Goal: Check status: Check status

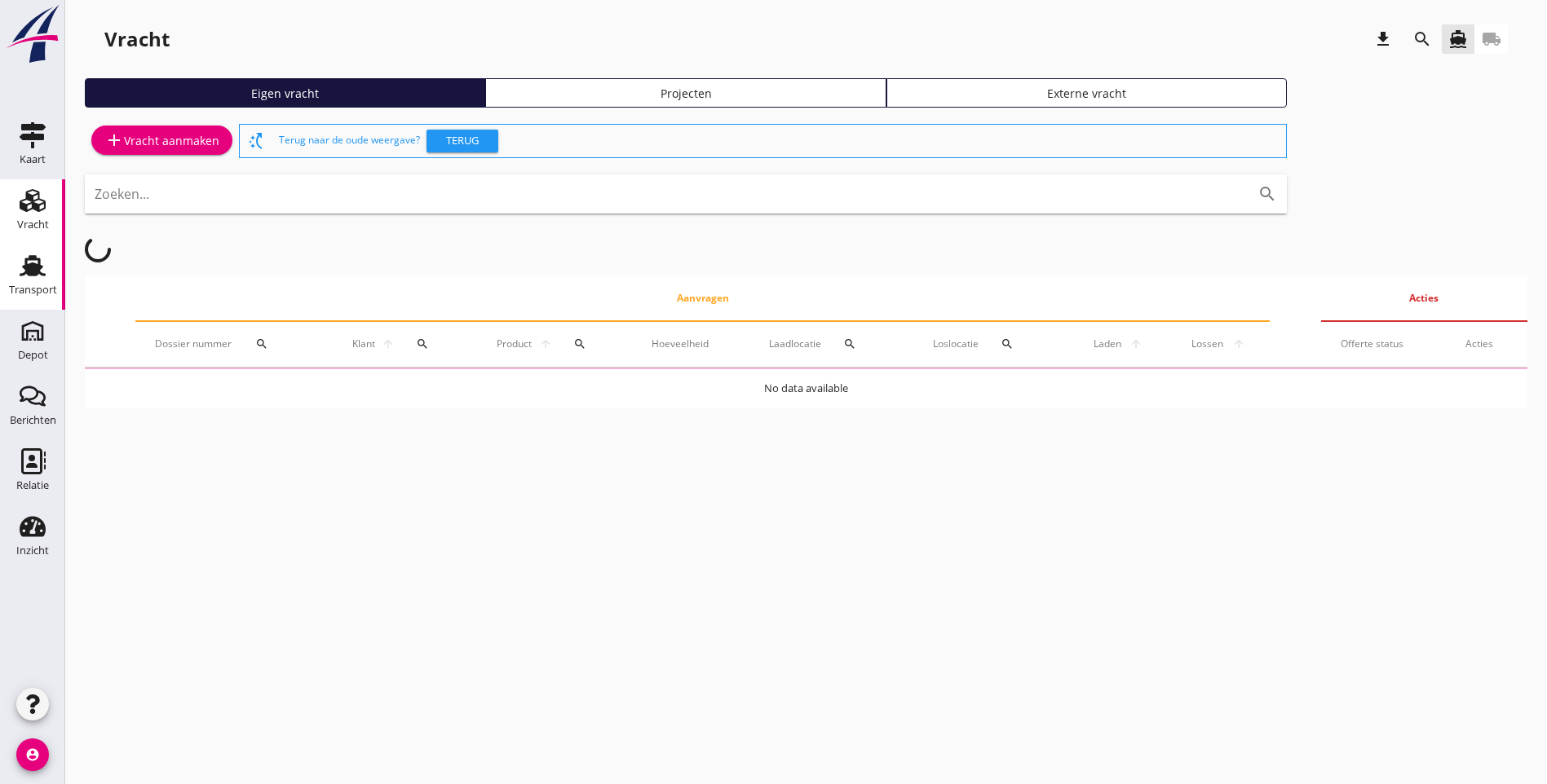
click at [25, 280] on div "Transport" at bounding box center [33, 289] width 48 height 22
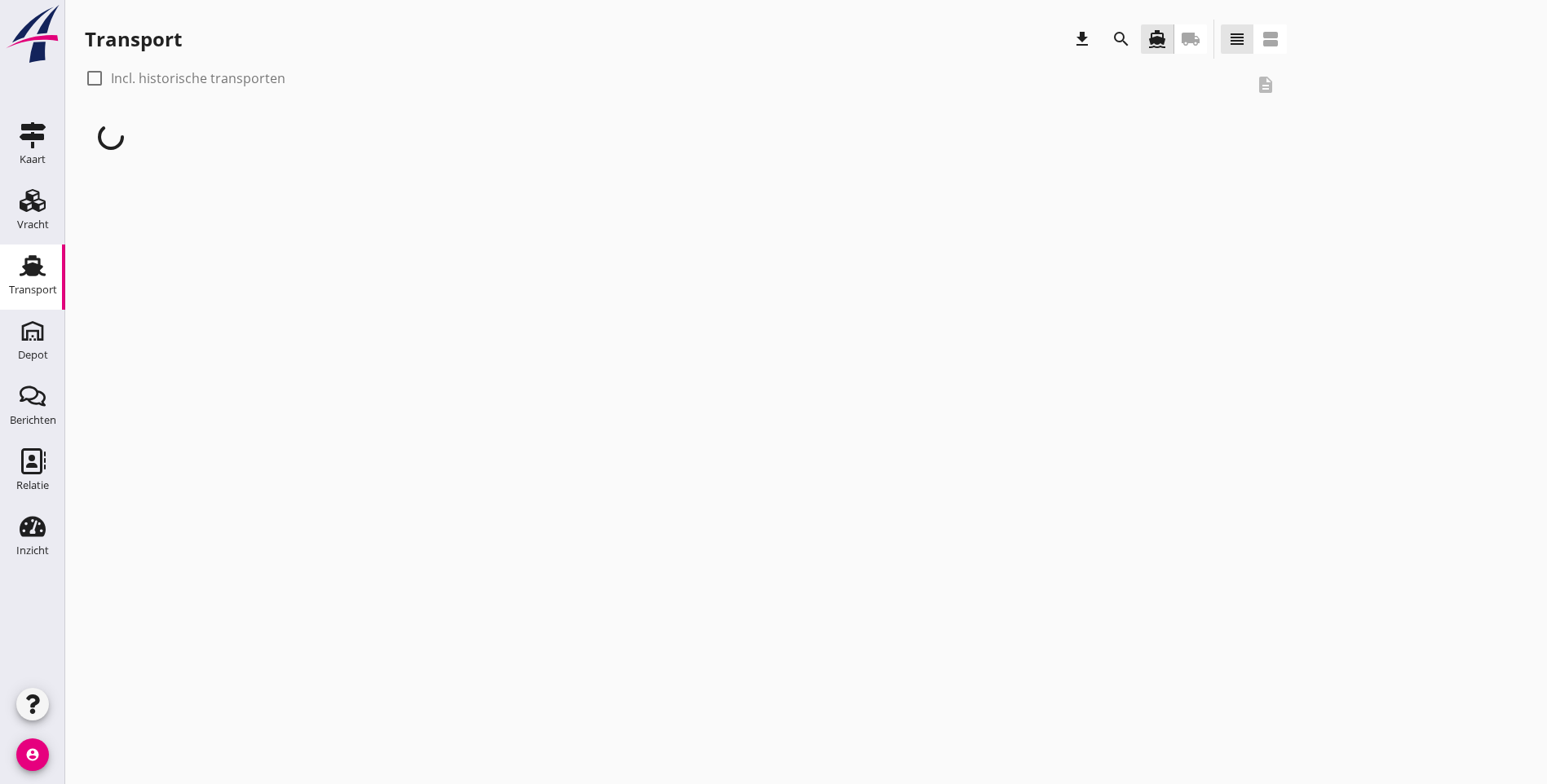
click at [92, 80] on div at bounding box center [94, 77] width 27 height 27
checkbox input "true"
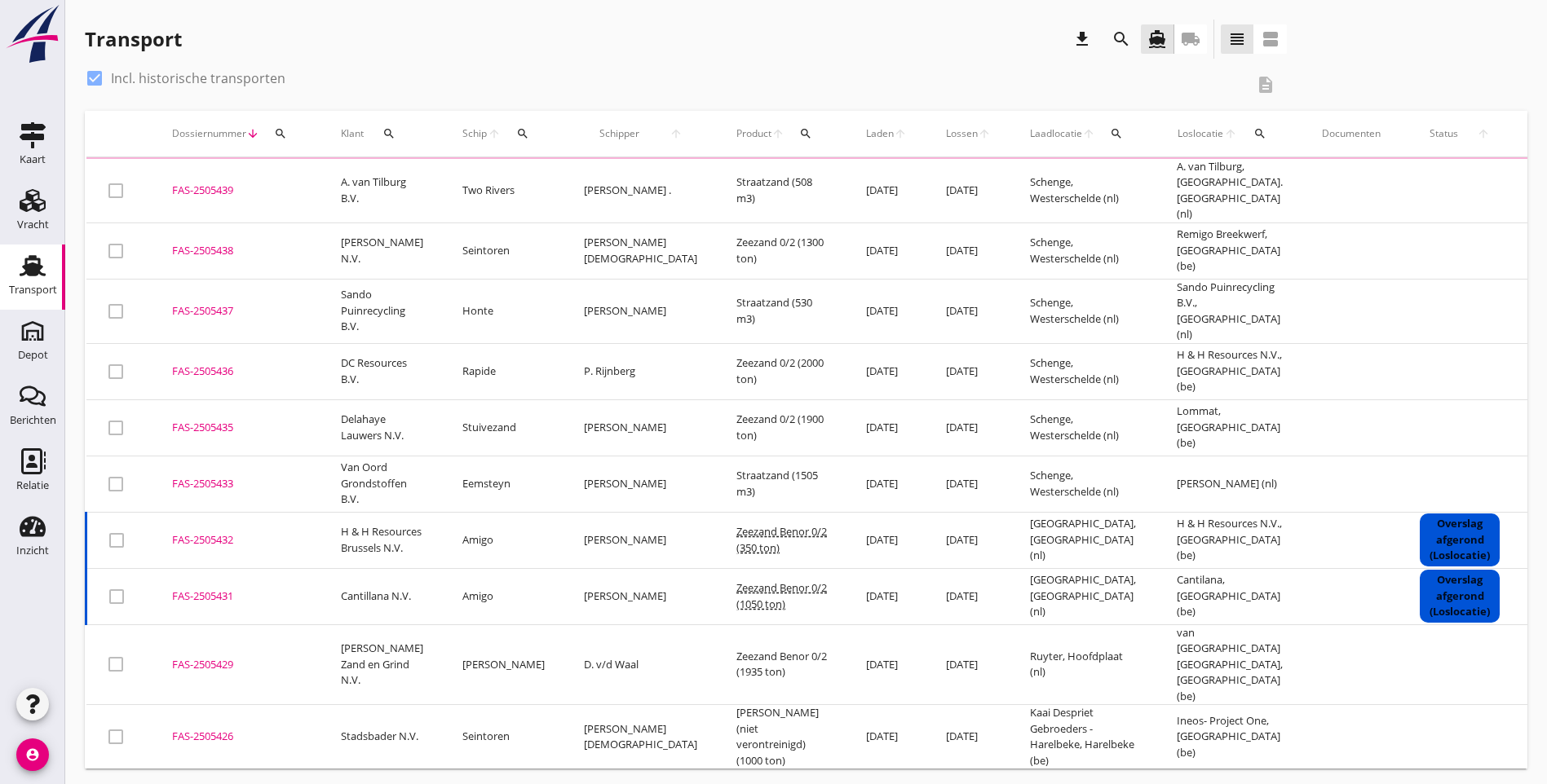
click at [799, 130] on icon "search" at bounding box center [806, 134] width 13 height 13
click at [749, 182] on input "Zoeken op product..." at bounding box center [804, 180] width 170 height 26
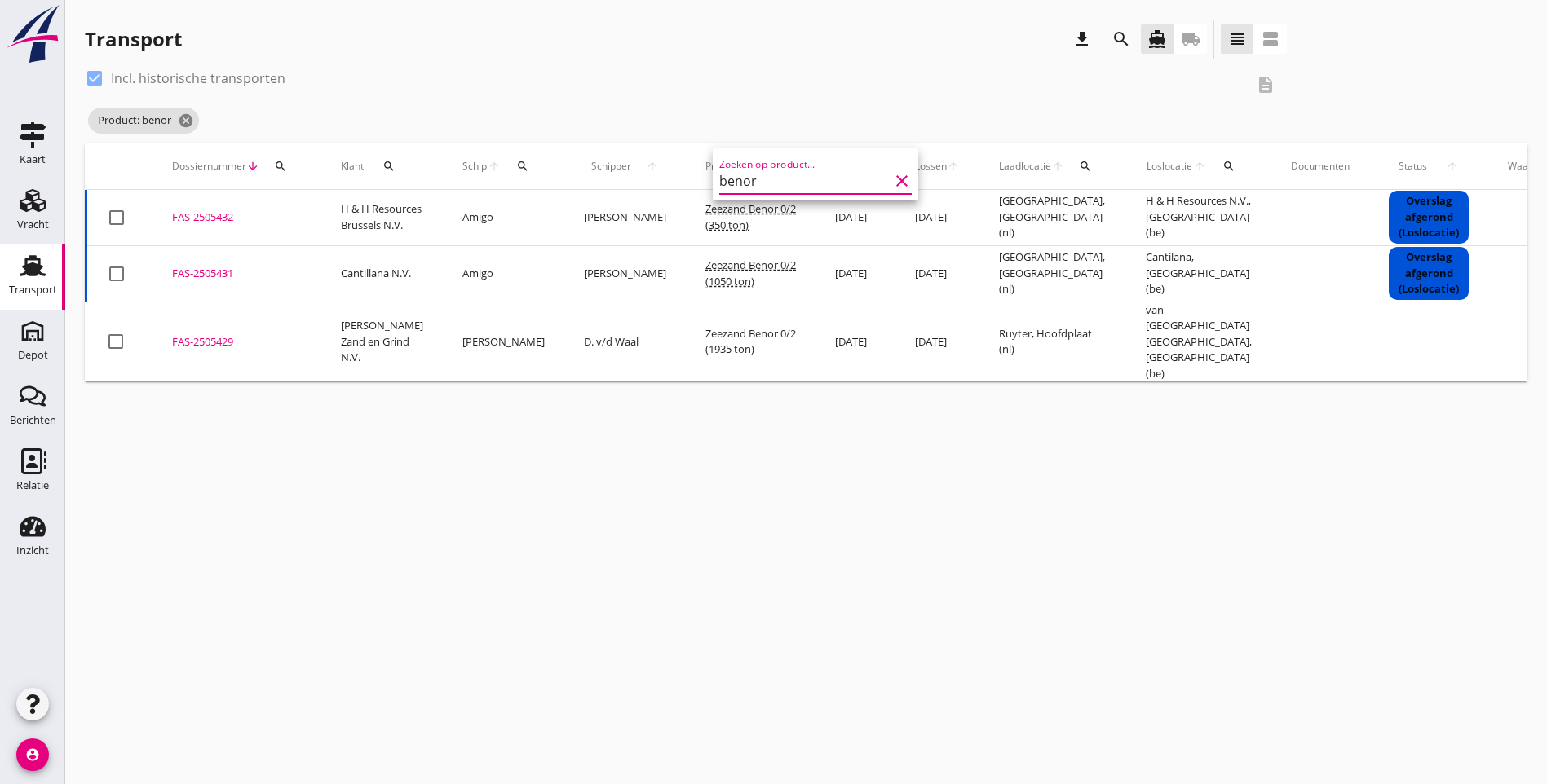
type input "benor"
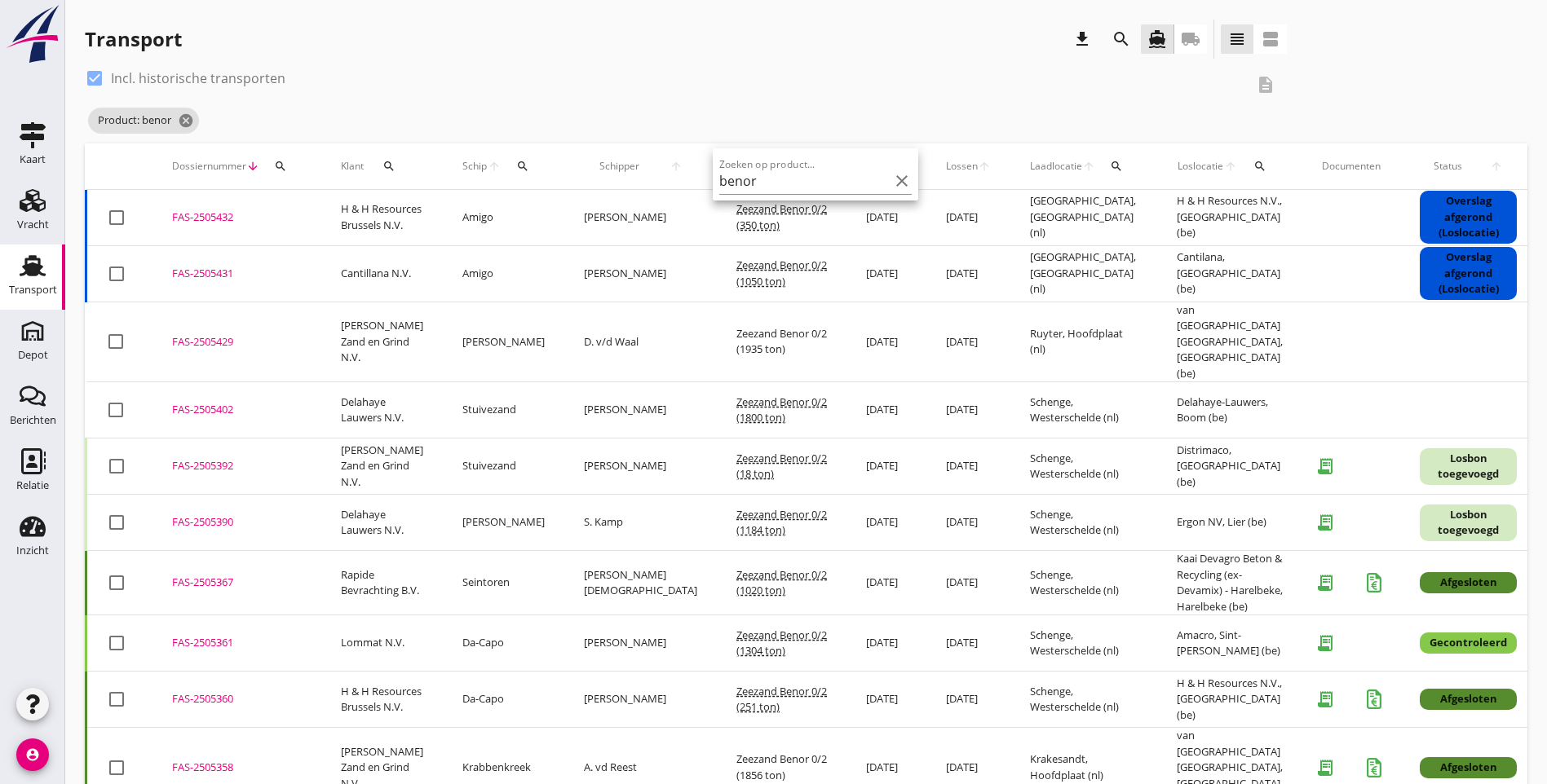
drag, startPoint x: 888, startPoint y: 184, endPoint x: 942, endPoint y: 144, distance: 67.2
click at [892, 184] on icon "clear" at bounding box center [902, 181] width 20 height 20
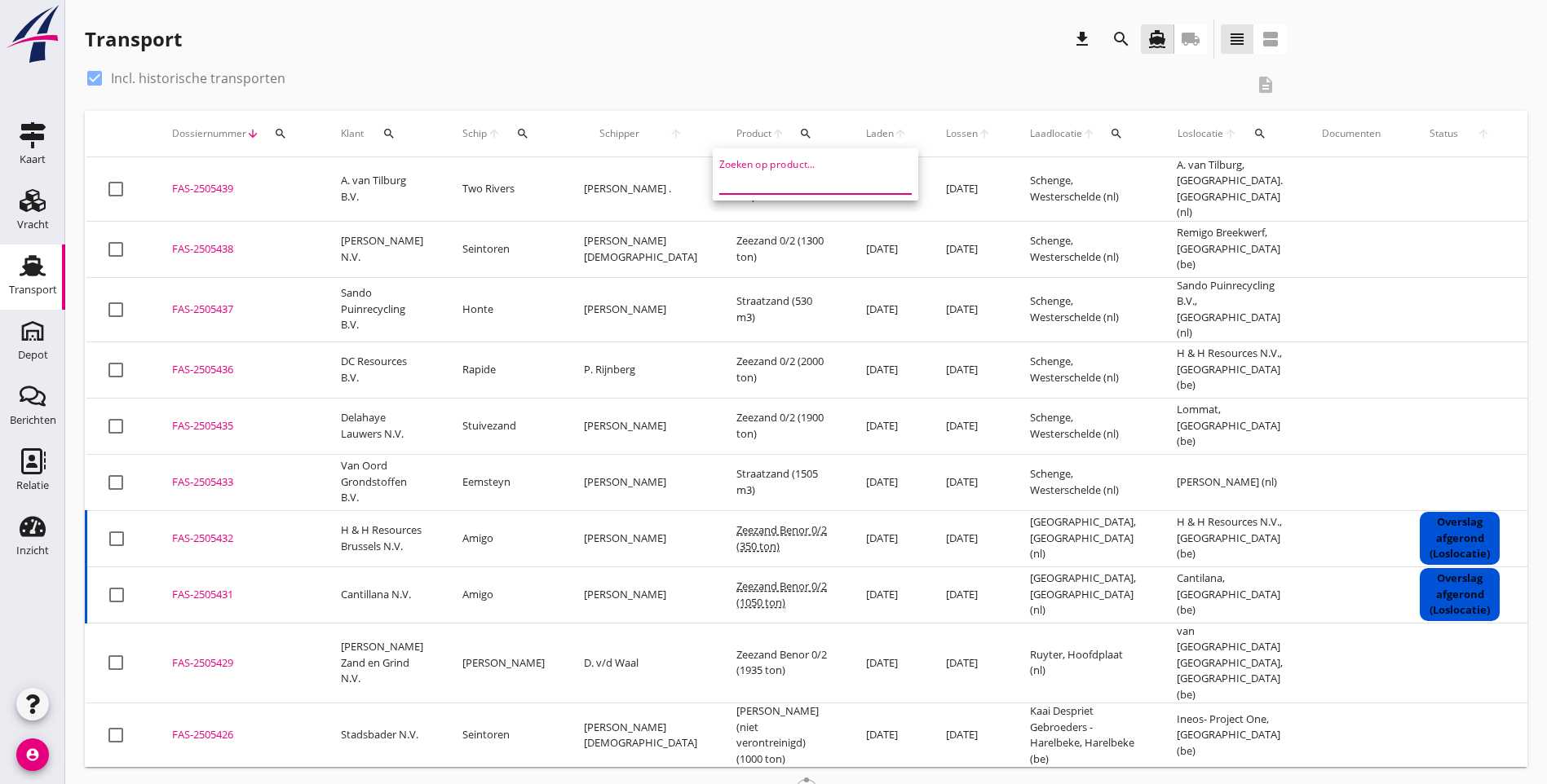
click at [740, 183] on input "Zoeken op product..." at bounding box center [804, 180] width 170 height 26
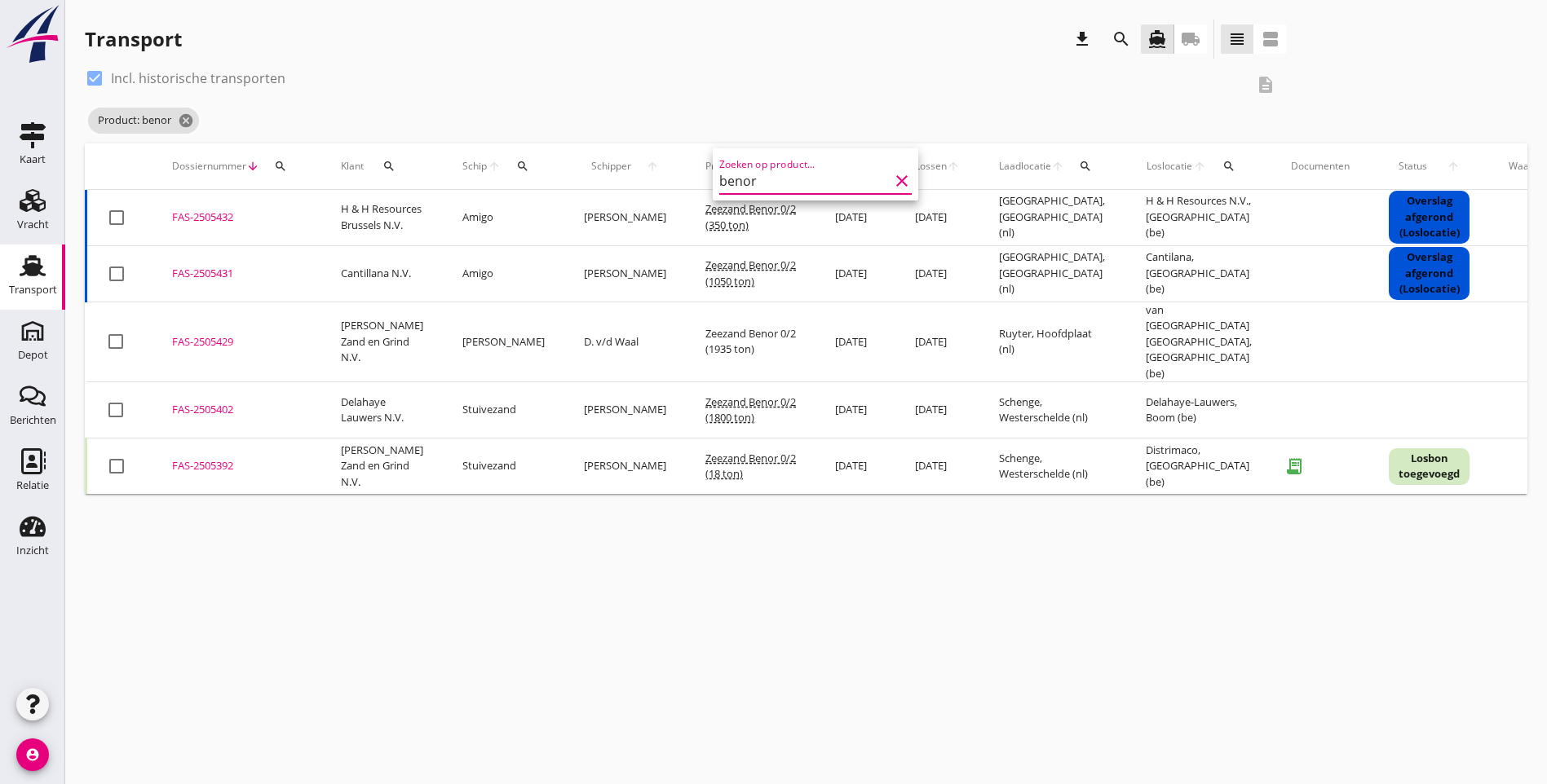
type input "benor"
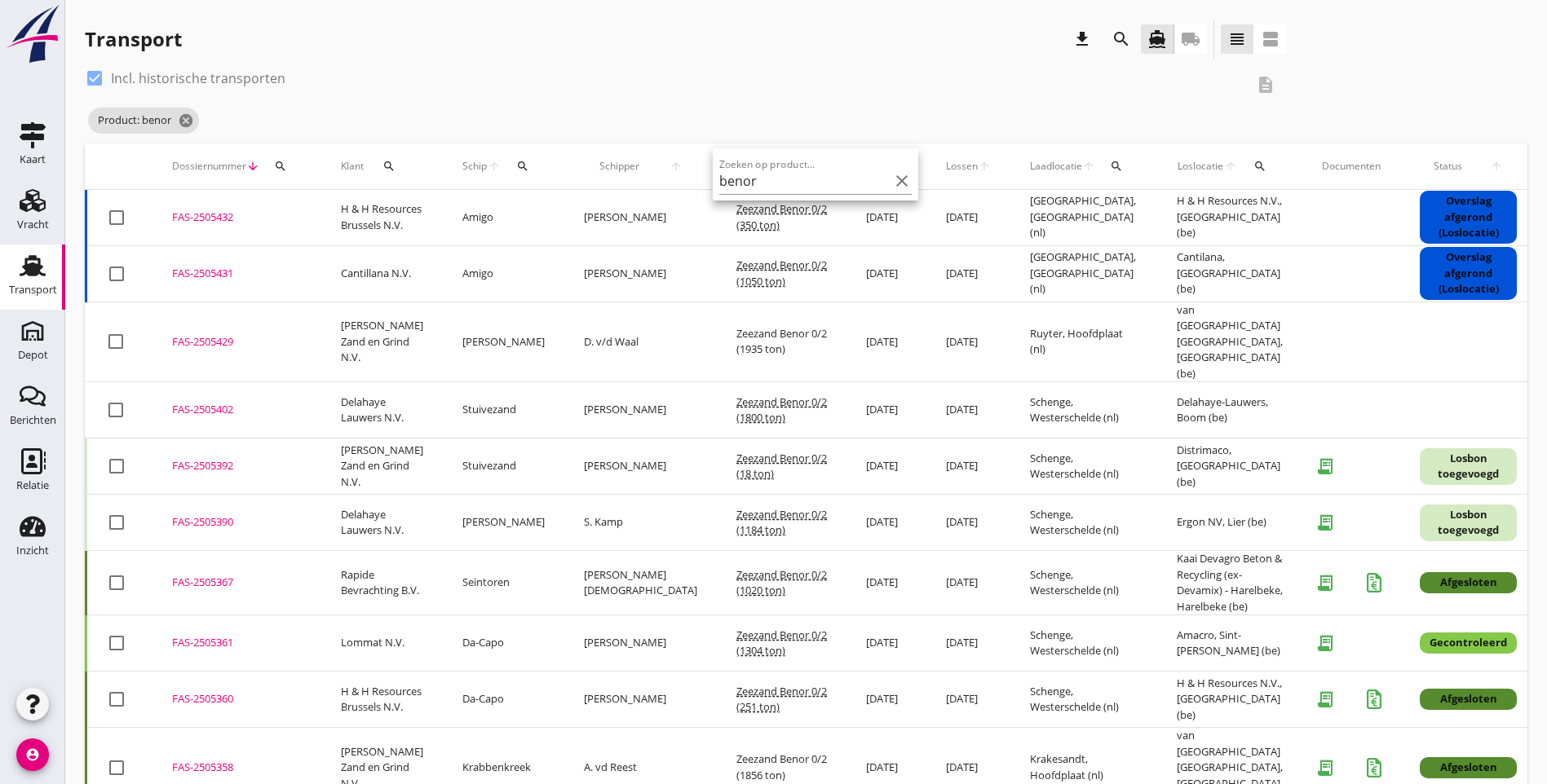
click at [1123, 87] on div "check_box Incl. historische transporten description Product: benor cancel" at bounding box center [806, 104] width 1442 height 78
click at [185, 122] on icon "cancel" at bounding box center [186, 121] width 17 height 17
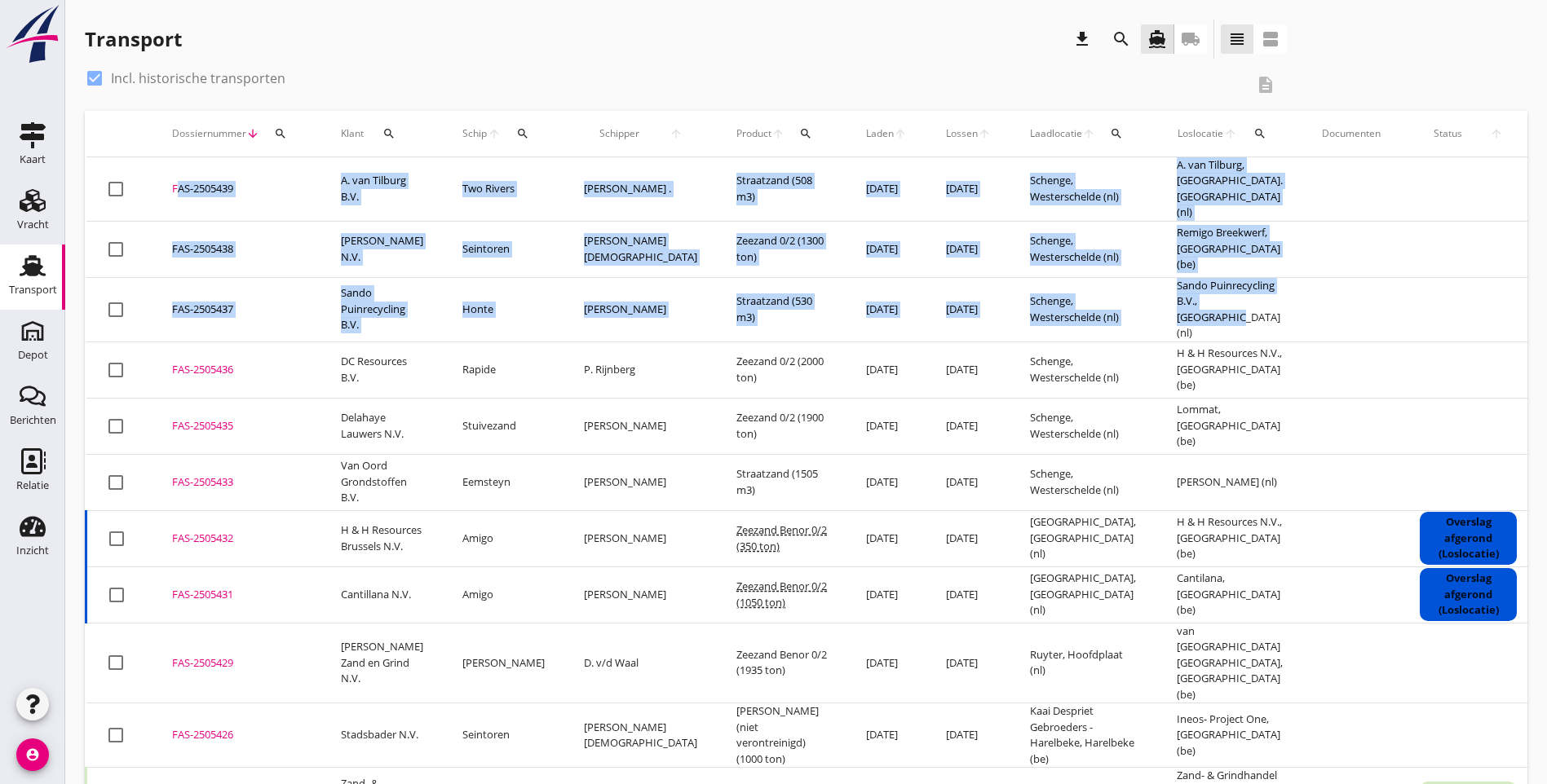
drag, startPoint x: 1197, startPoint y: 308, endPoint x: 173, endPoint y: 183, distance: 1031.6
copy tbody "FAS-2505439 upload_file Drop hier uw bestand om het aan het dossier toe te voeg…"
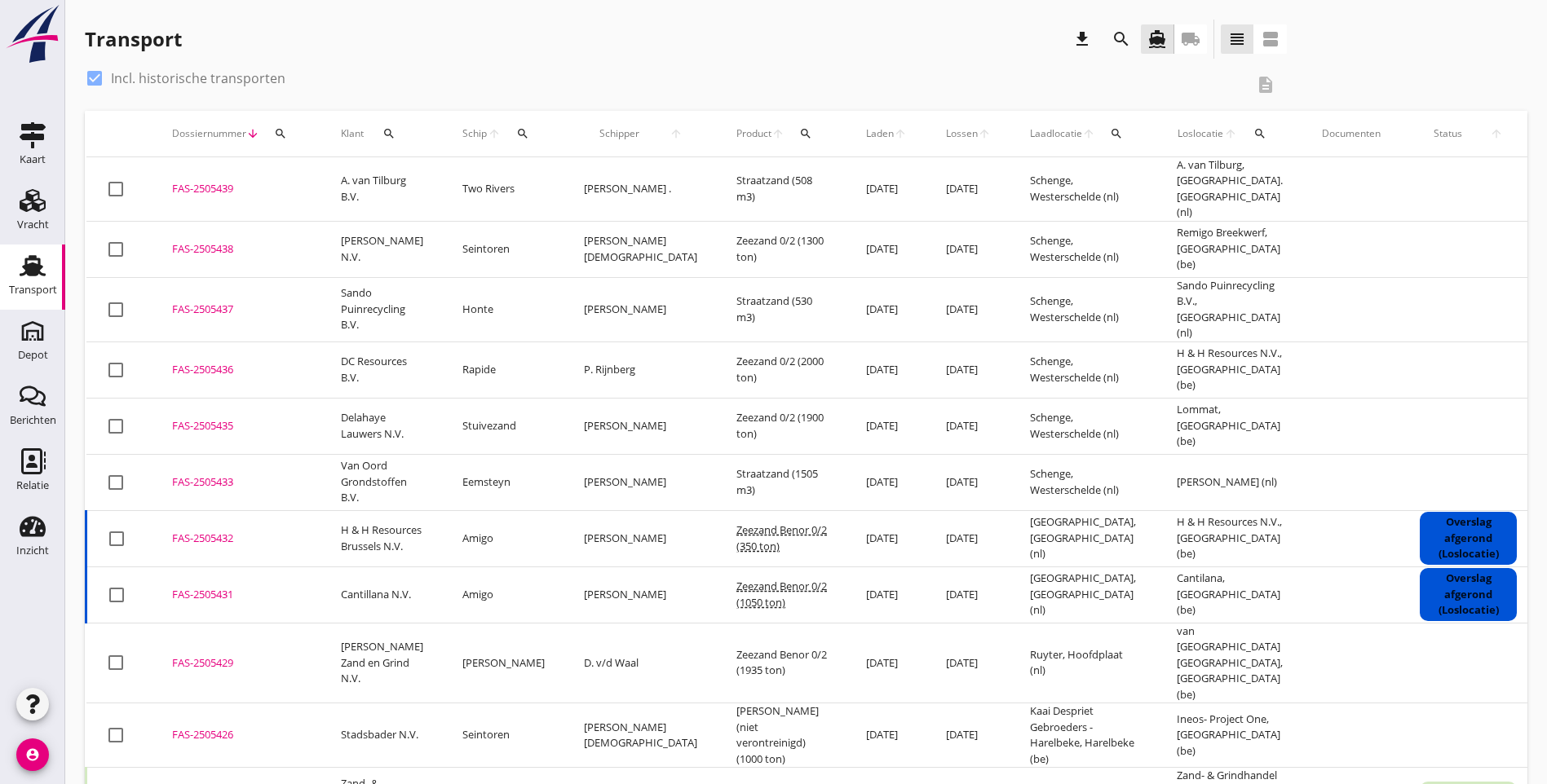
click at [1154, 40] on div "Transport download search directions_boat local_shipping view_headline view_age…" at bounding box center [806, 42] width 1442 height 46
